Goal: Transaction & Acquisition: Purchase product/service

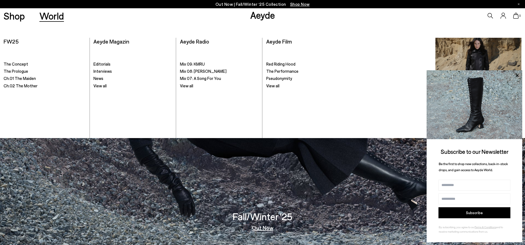
click at [49, 18] on link "World" at bounding box center [51, 16] width 25 height 10
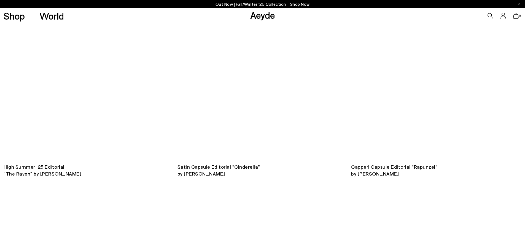
scroll to position [591, 0]
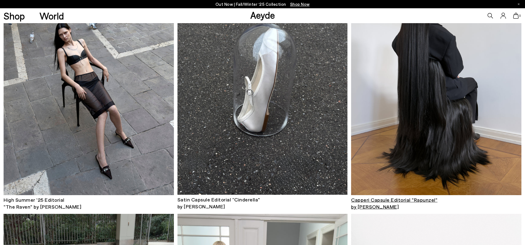
click at [414, 127] on img at bounding box center [436, 81] width 170 height 228
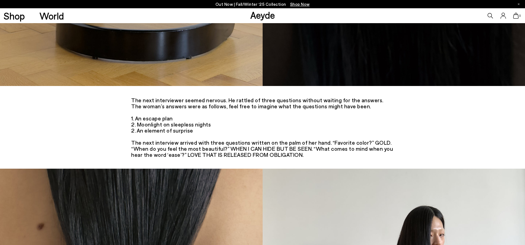
scroll to position [1612, 0]
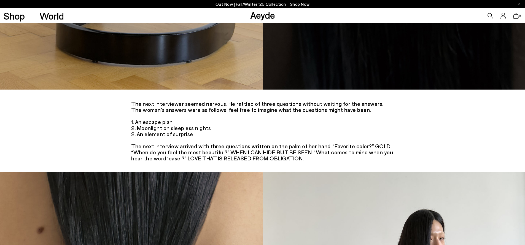
click at [268, 17] on link "Aeyde" at bounding box center [262, 15] width 25 height 12
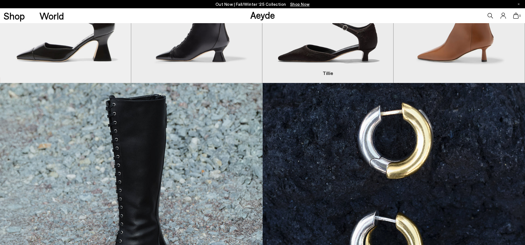
scroll to position [270, 0]
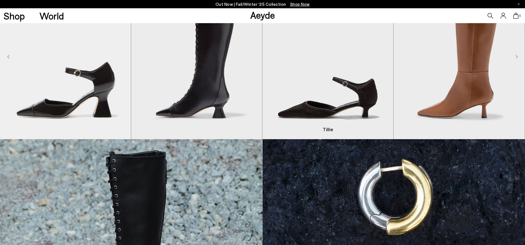
click at [359, 113] on img "3 / 8" at bounding box center [327, 57] width 131 height 164
click at [353, 100] on img "3 / 8" at bounding box center [327, 57] width 131 height 164
click at [0, 0] on span "Tillie" at bounding box center [0, 0] width 0 height 0
click at [317, 80] on img "3 / 8" at bounding box center [327, 57] width 131 height 164
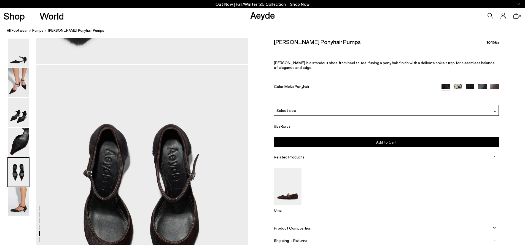
scroll to position [1005, 0]
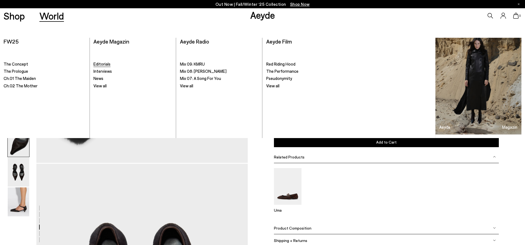
click at [106, 65] on span "Editorials" at bounding box center [101, 63] width 17 height 5
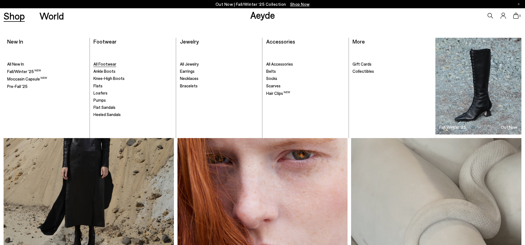
click at [101, 64] on span "All Footwear" at bounding box center [104, 63] width 23 height 5
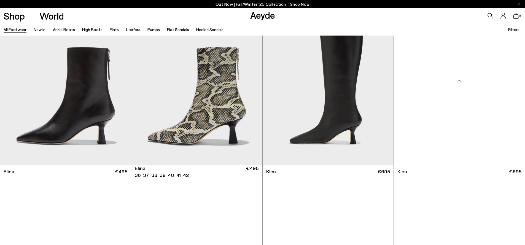
scroll to position [841, 0]
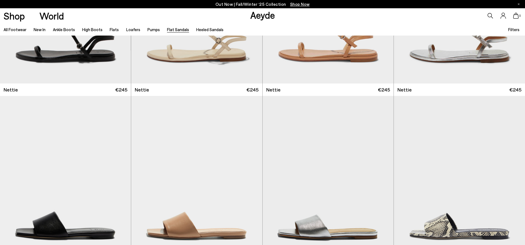
scroll to position [297, 0]
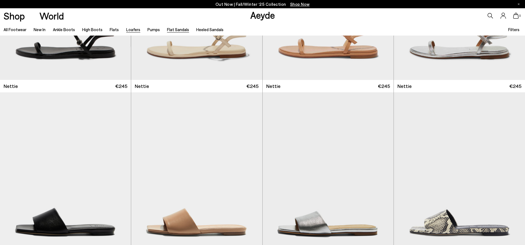
click at [133, 31] on link "Loafers" at bounding box center [133, 29] width 14 height 5
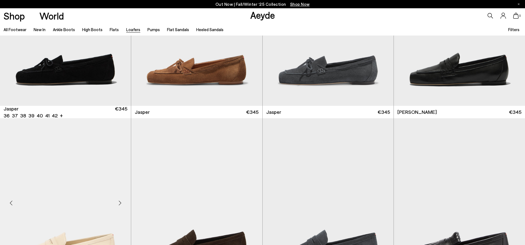
scroll to position [186, 0]
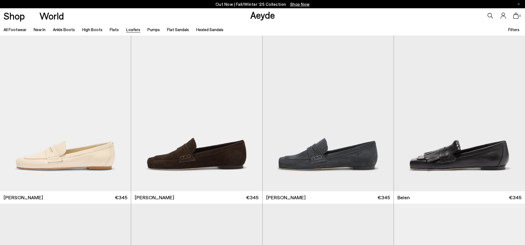
scroll to position [425, 0]
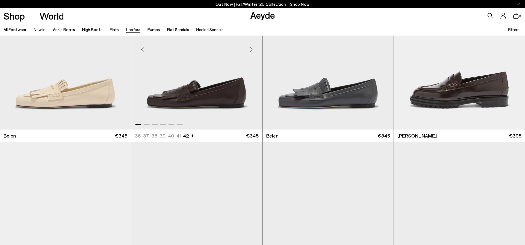
click at [210, 67] on img "1 / 6" at bounding box center [196, 47] width 131 height 164
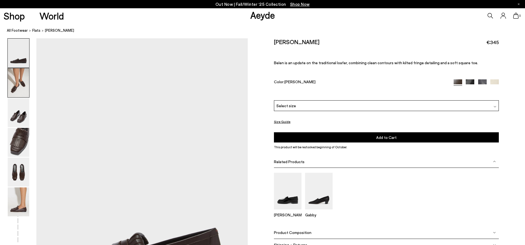
click at [26, 83] on img at bounding box center [18, 82] width 21 height 29
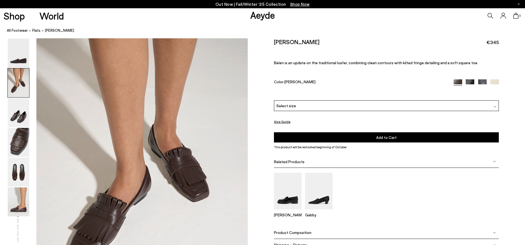
scroll to position [310, 0]
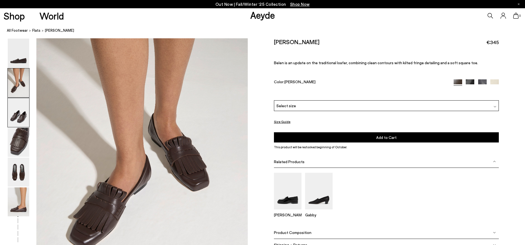
click at [18, 118] on img at bounding box center [18, 112] width 21 height 29
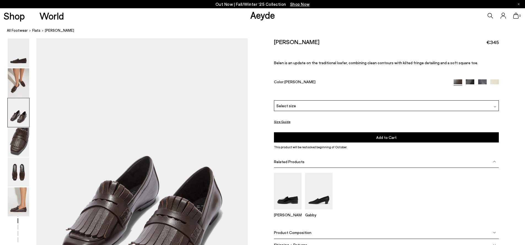
click at [332, 107] on div "Select size" at bounding box center [386, 105] width 225 height 11
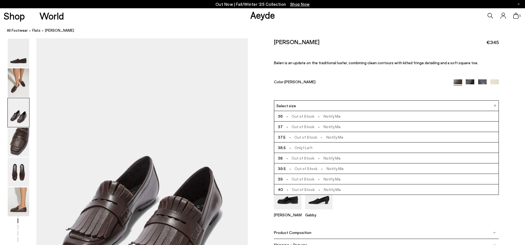
click at [317, 146] on li "38.5 - Only 1 Left" at bounding box center [386, 147] width 224 height 10
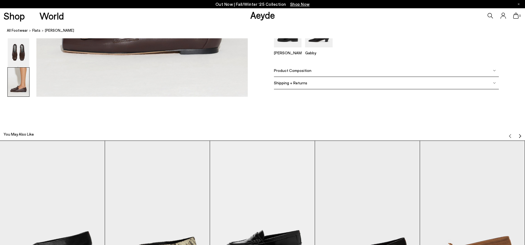
scroll to position [1727, 0]
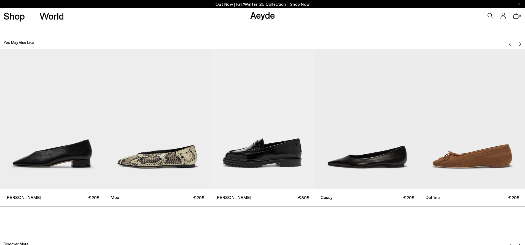
click at [235, 127] on img "3 / 12" at bounding box center [262, 119] width 105 height 140
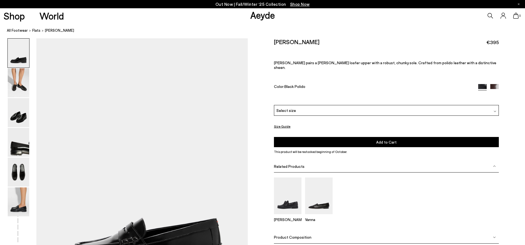
scroll to position [93, 0]
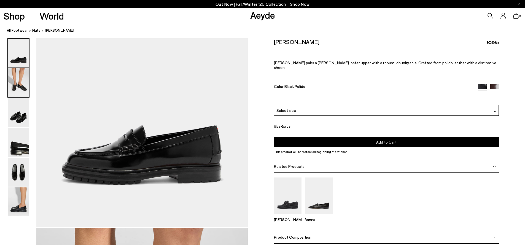
click at [21, 79] on img at bounding box center [18, 82] width 21 height 29
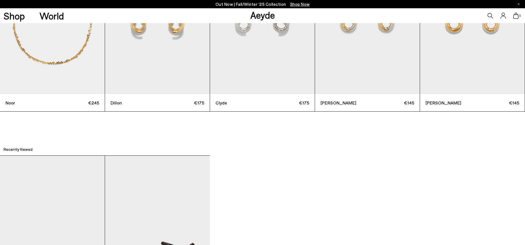
scroll to position [1908, 0]
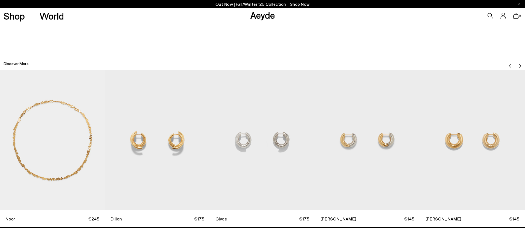
click at [185, 174] on img "2 / 12" at bounding box center [157, 140] width 105 height 140
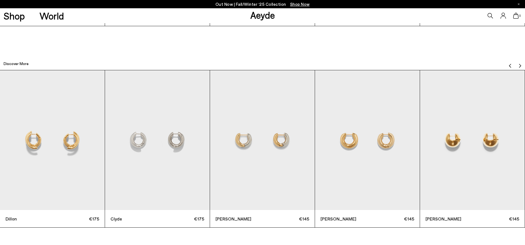
click at [348, 146] on img "5 / 12" at bounding box center [367, 140] width 105 height 140
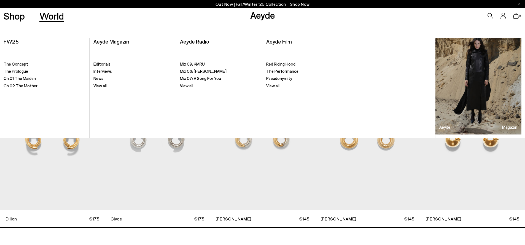
click at [96, 70] on span "Interviews" at bounding box center [102, 71] width 18 height 5
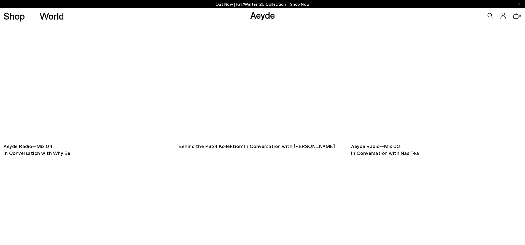
scroll to position [861, 0]
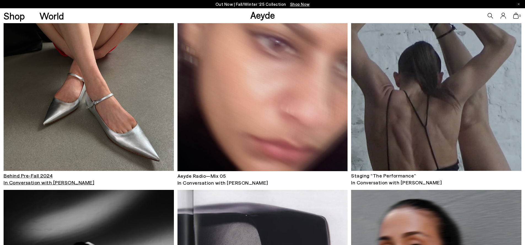
click at [79, 149] on img at bounding box center [89, 57] width 170 height 228
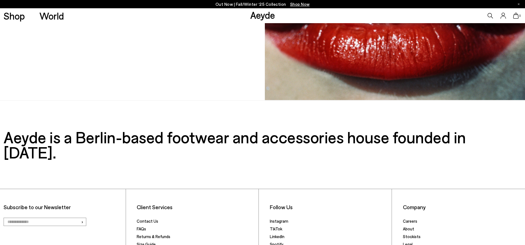
scroll to position [2467, 0]
